Goal: Information Seeking & Learning: Learn about a topic

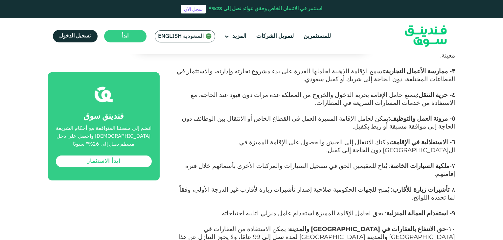
scroll to position [493, 0]
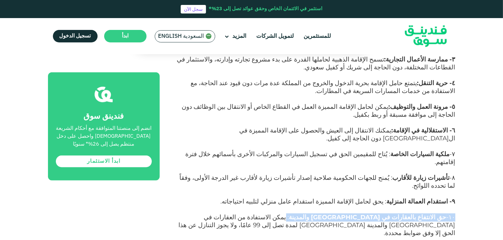
drag, startPoint x: 364, startPoint y: 156, endPoint x: 460, endPoint y: 157, distance: 95.7
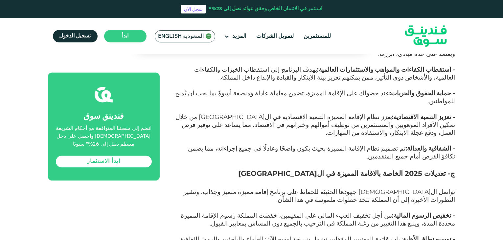
scroll to position [1414, 0]
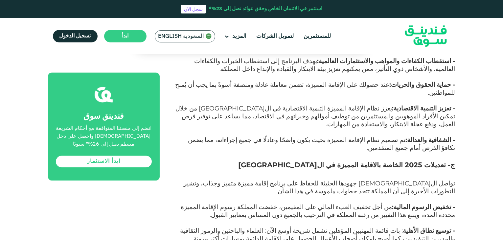
drag, startPoint x: 406, startPoint y: 203, endPoint x: 472, endPoint y: 201, distance: 65.1
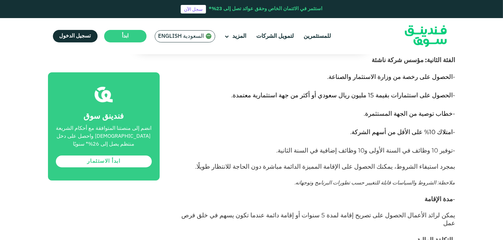
scroll to position [2400, 0]
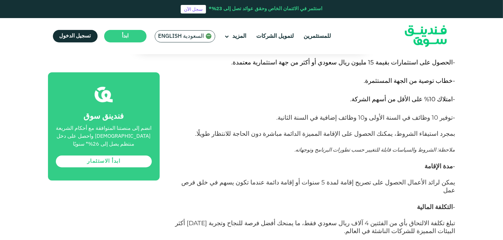
drag, startPoint x: 319, startPoint y: 137, endPoint x: 454, endPoint y: 140, distance: 134.5
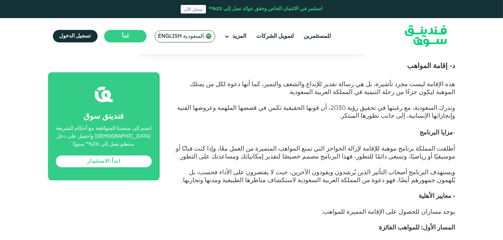
scroll to position [2894, 0]
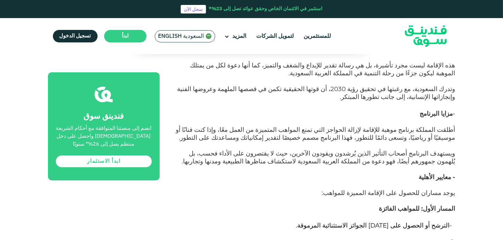
drag, startPoint x: 405, startPoint y: 186, endPoint x: 458, endPoint y: 56, distance: 140.8
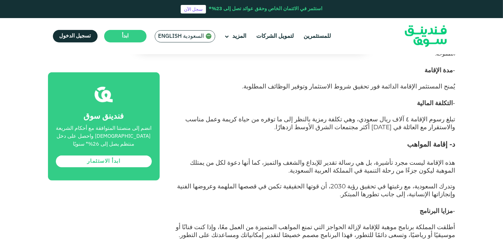
scroll to position [2795, 0]
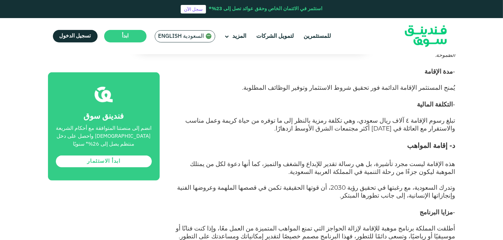
drag, startPoint x: 375, startPoint y: 138, endPoint x: 453, endPoint y: 140, distance: 78.6
drag, startPoint x: 446, startPoint y: 152, endPoint x: 412, endPoint y: 219, distance: 75.3
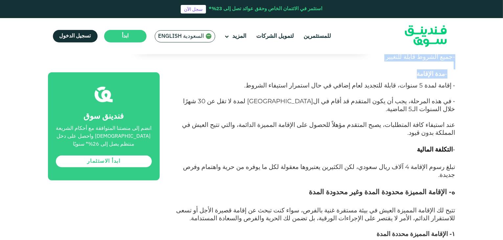
scroll to position [3190, 0]
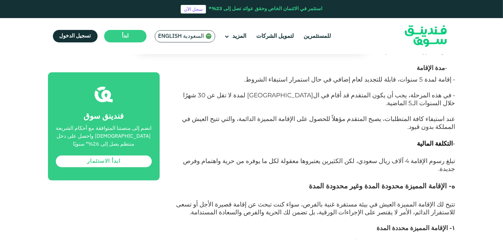
drag, startPoint x: 457, startPoint y: 146, endPoint x: 335, endPoint y: 228, distance: 146.6
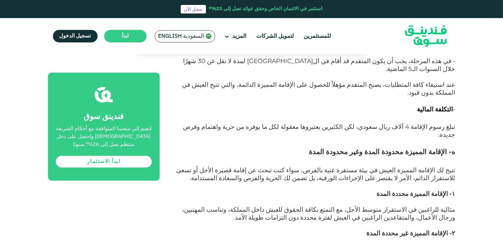
scroll to position [3321, 0]
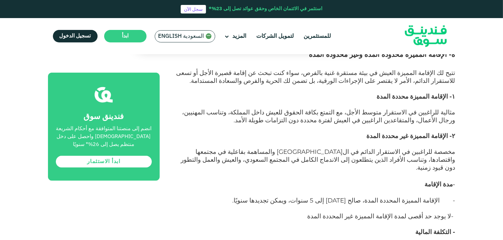
drag, startPoint x: 392, startPoint y: 204, endPoint x: 457, endPoint y: 66, distance: 152.5
